Goal: Find specific page/section: Find specific page/section

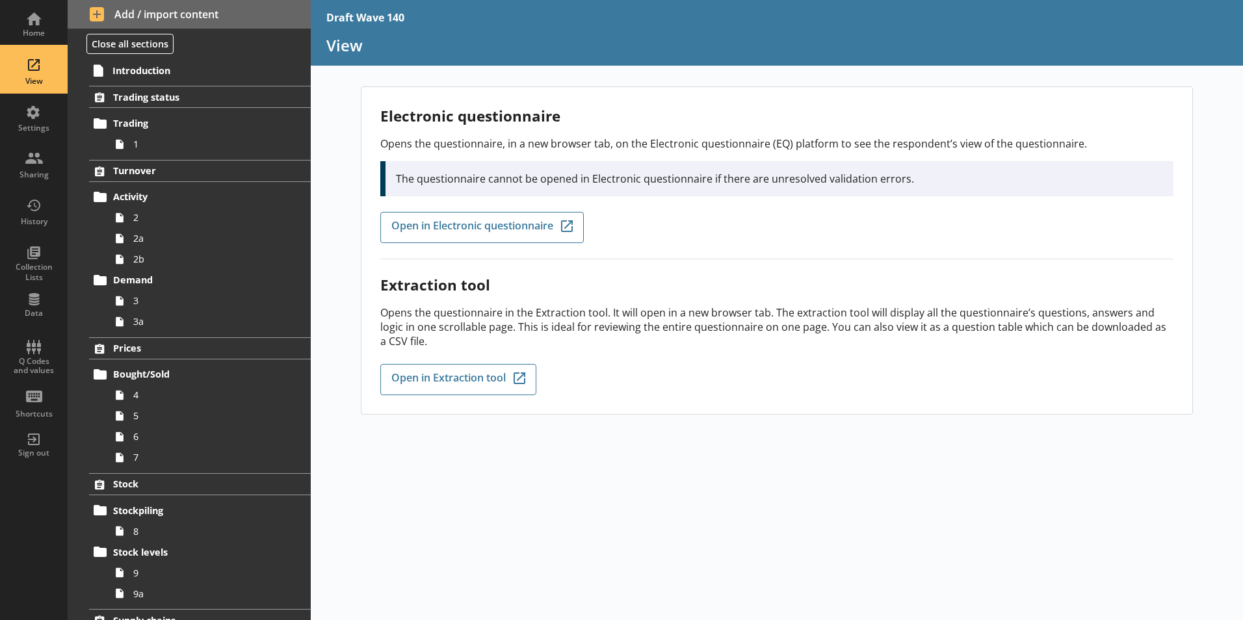
click at [45, 73] on div "View" at bounding box center [33, 69] width 45 height 45
click at [37, 28] on div "Home" at bounding box center [33, 33] width 45 height 10
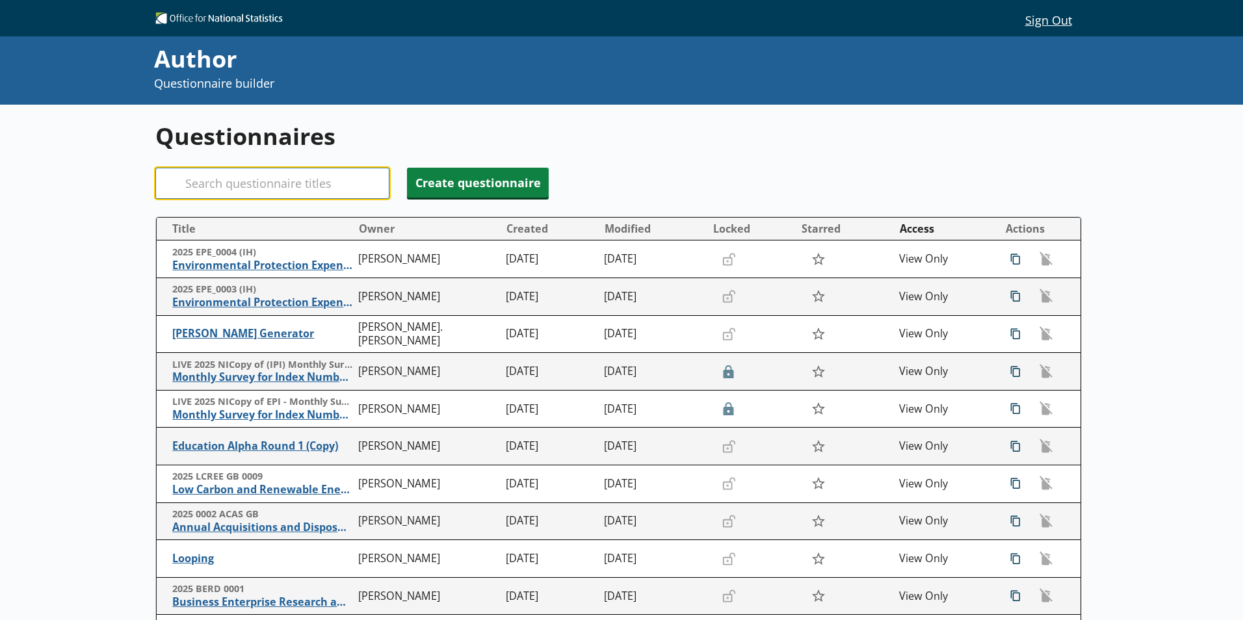
click at [211, 190] on input "Search" at bounding box center [272, 183] width 234 height 31
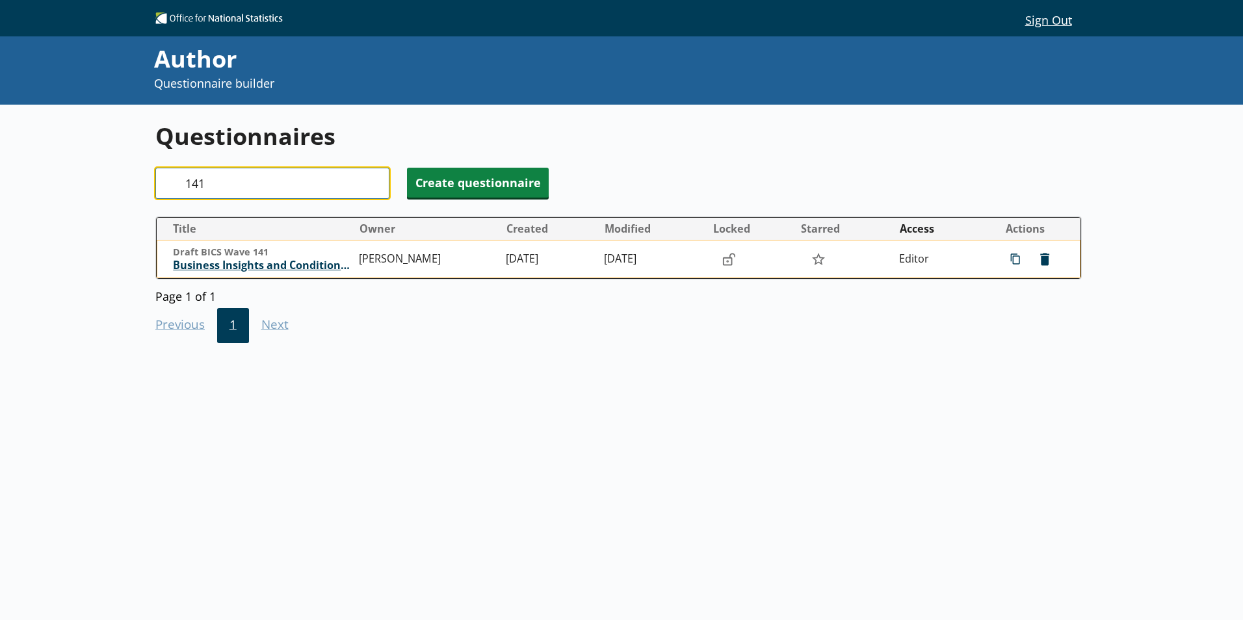
type input "141"
click at [263, 260] on span "Business Insights and Conditions Survey (BICS)" at bounding box center [262, 266] width 179 height 14
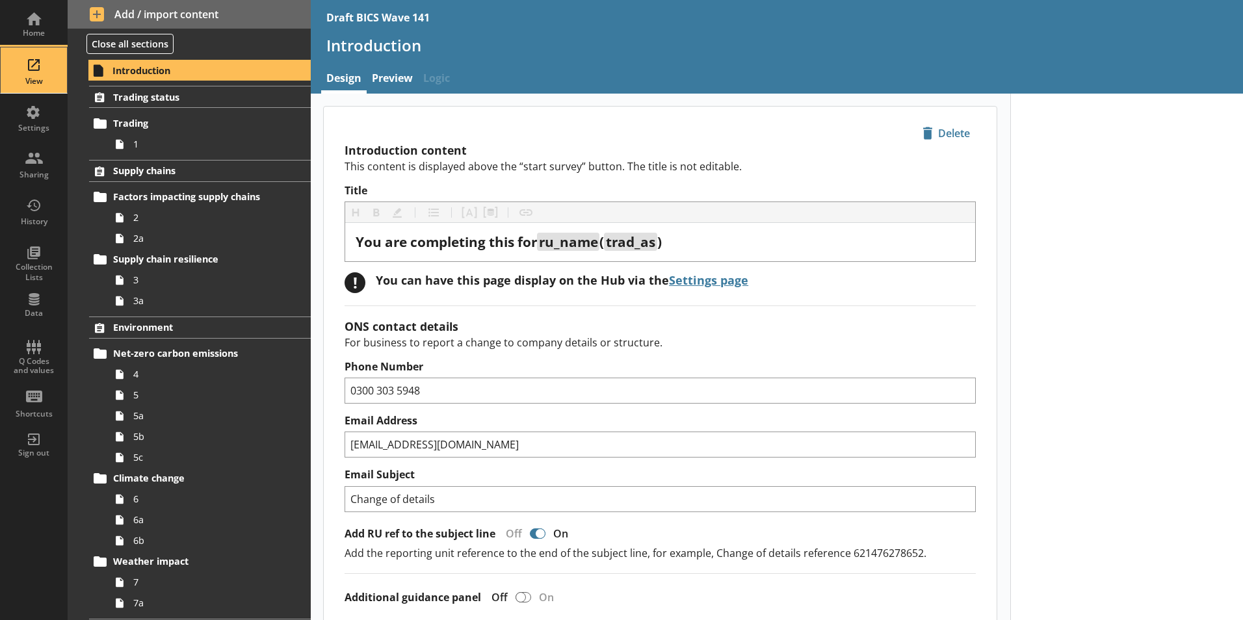
click at [34, 66] on div "View" at bounding box center [33, 69] width 45 height 45
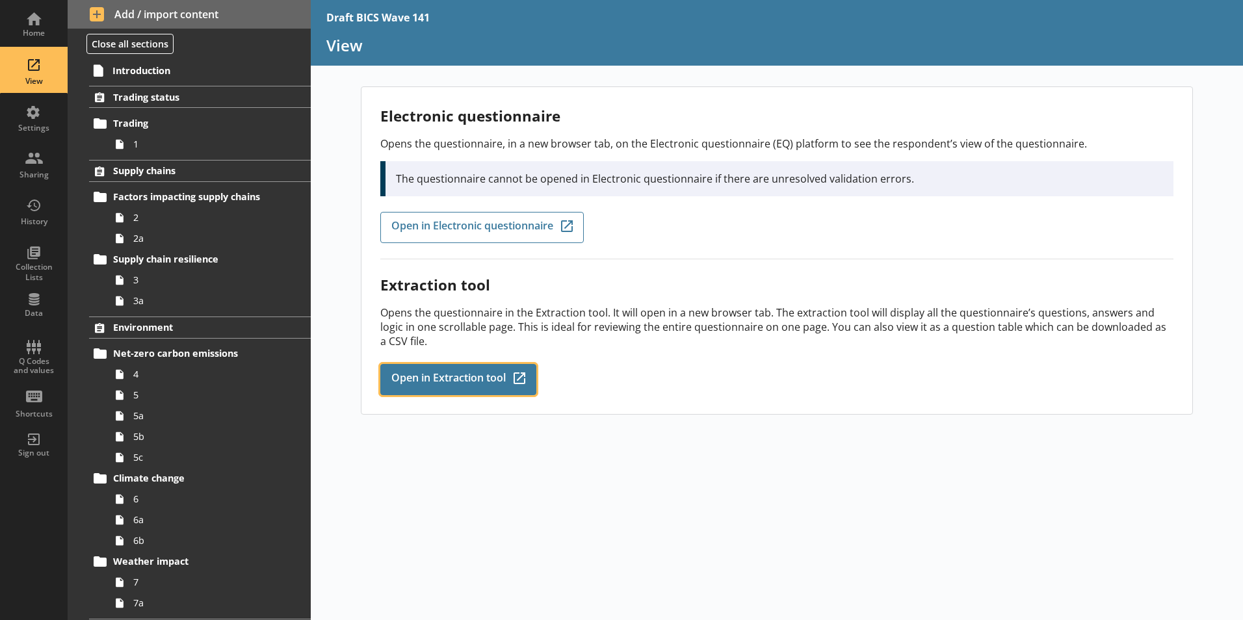
click at [441, 381] on span "Open in Extraction tool" at bounding box center [448, 379] width 114 height 14
